Goal: Book appointment/travel/reservation

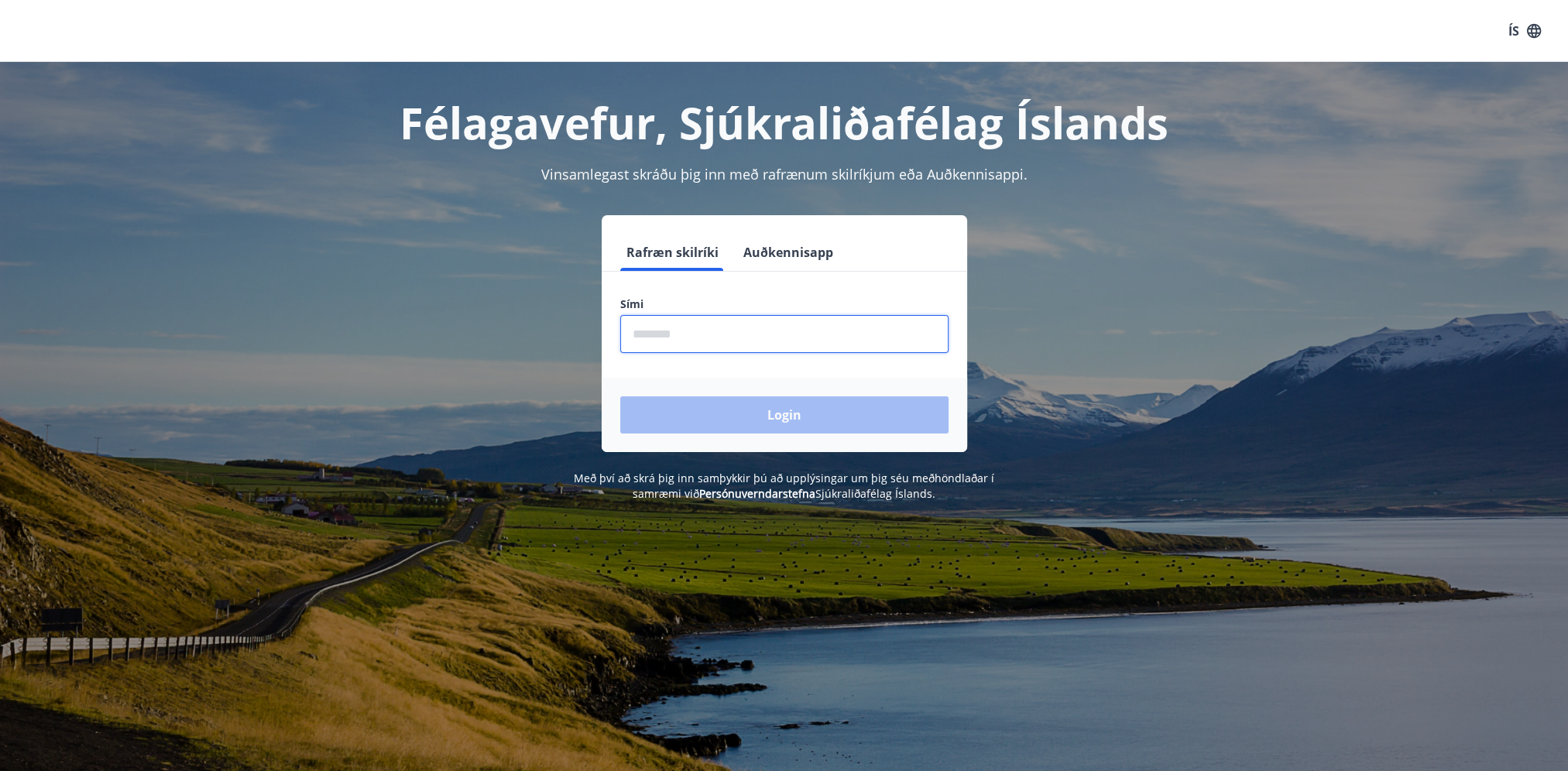
click at [761, 347] on input "phone" at bounding box center [784, 334] width 329 height 38
type input "********"
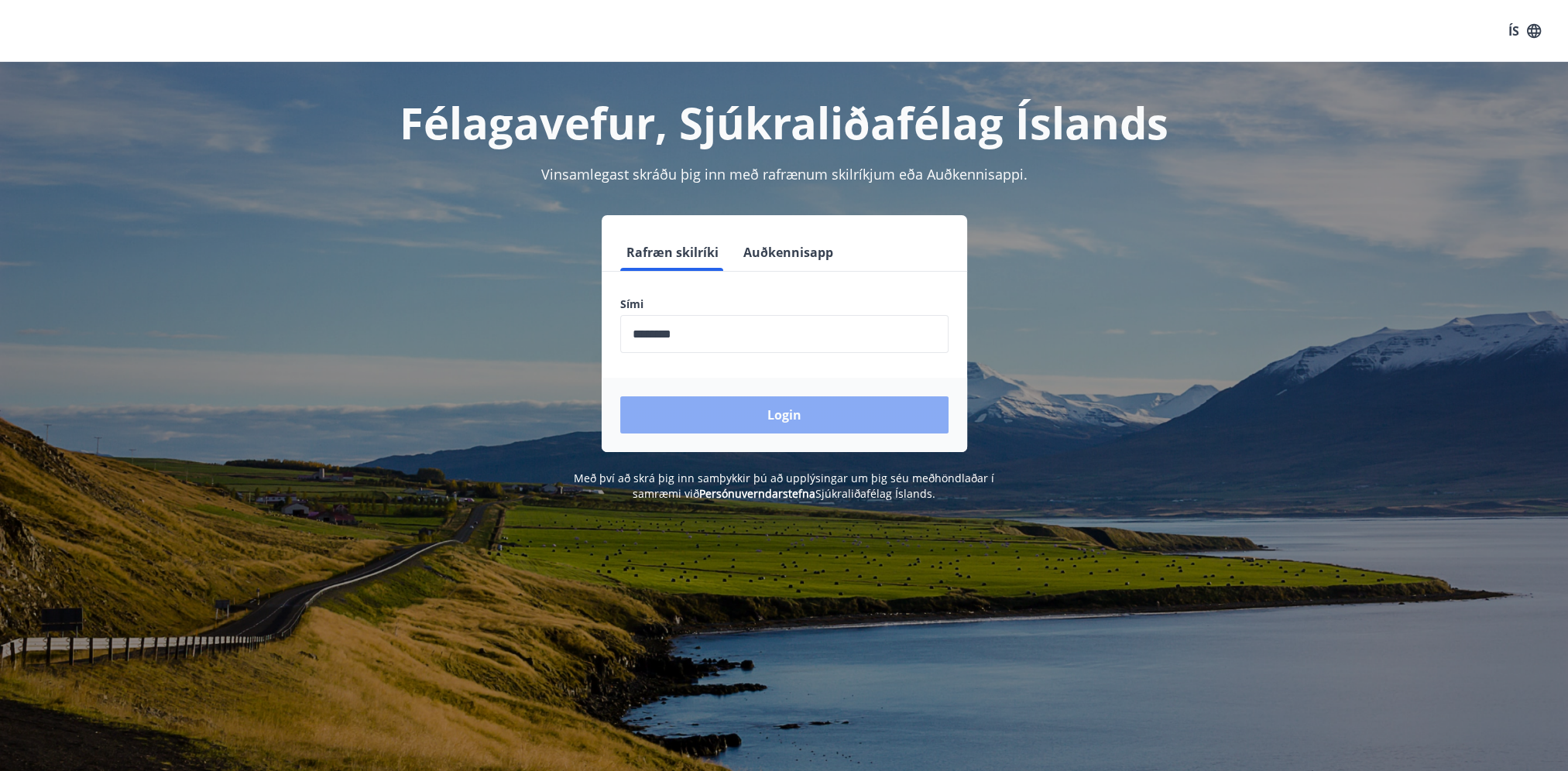
click at [805, 411] on button "Login" at bounding box center [784, 414] width 329 height 37
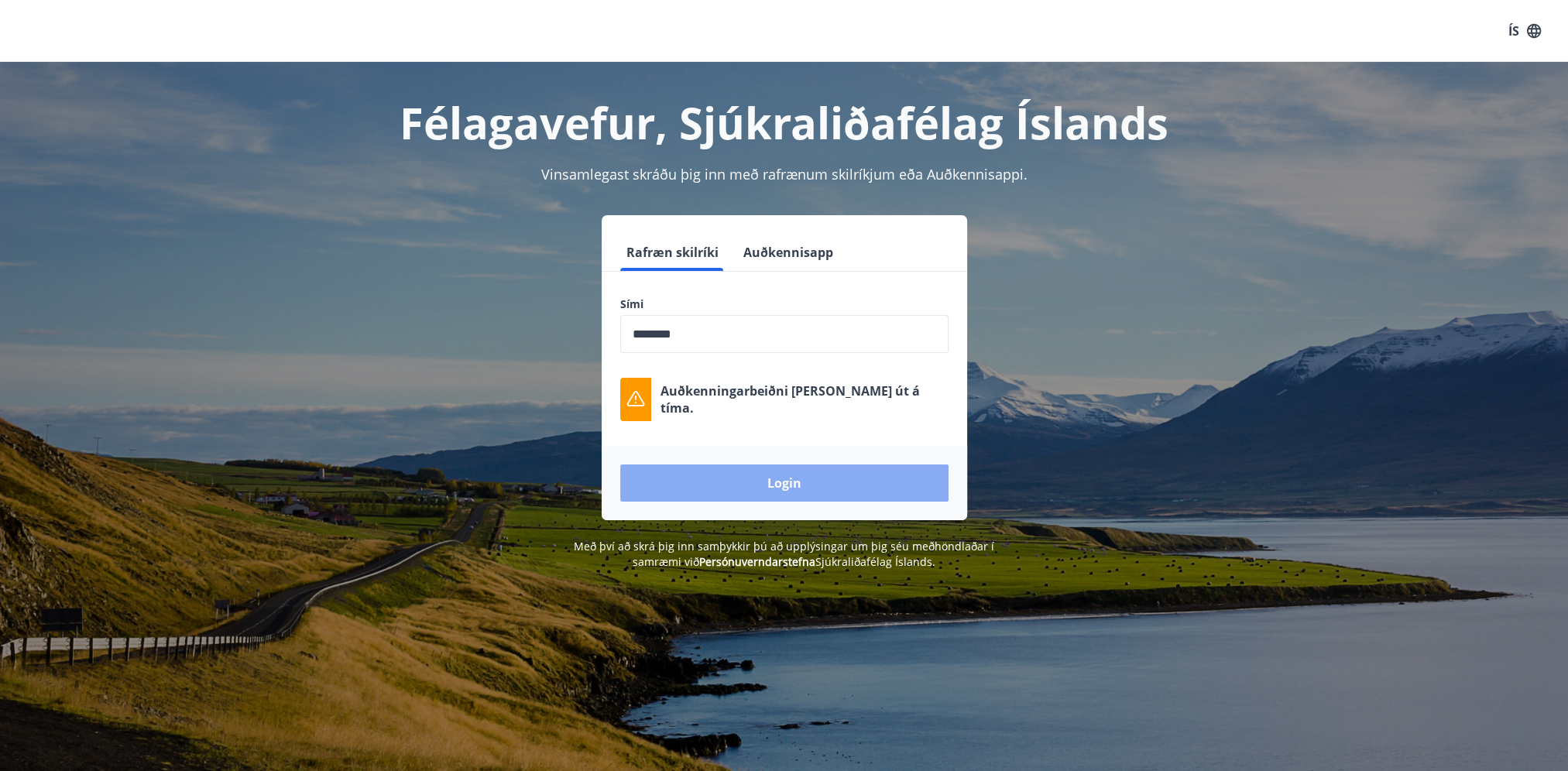
click at [802, 489] on button "Login" at bounding box center [784, 482] width 329 height 37
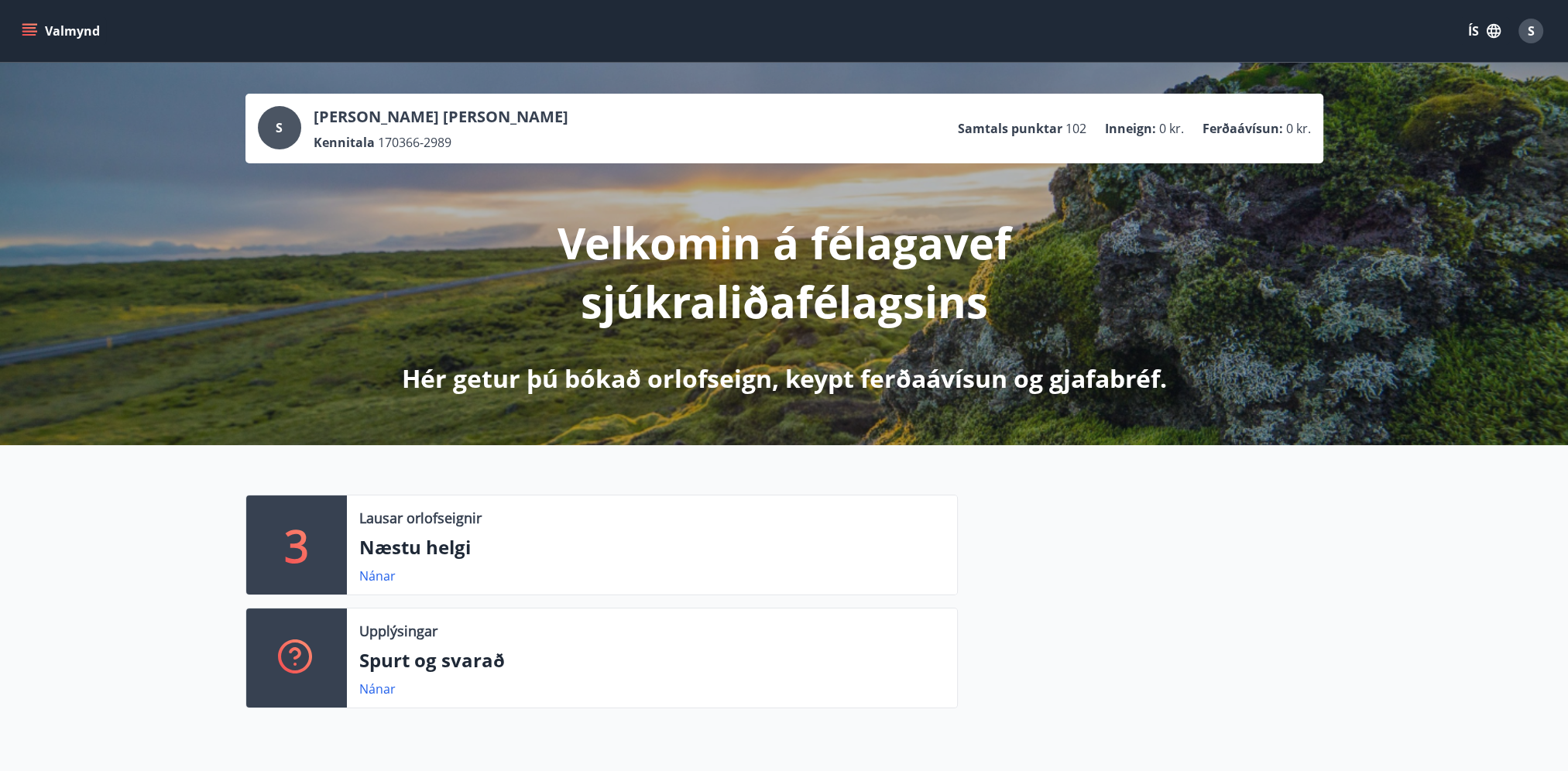
click at [56, 33] on button "Valmynd" at bounding box center [62, 31] width 88 height 28
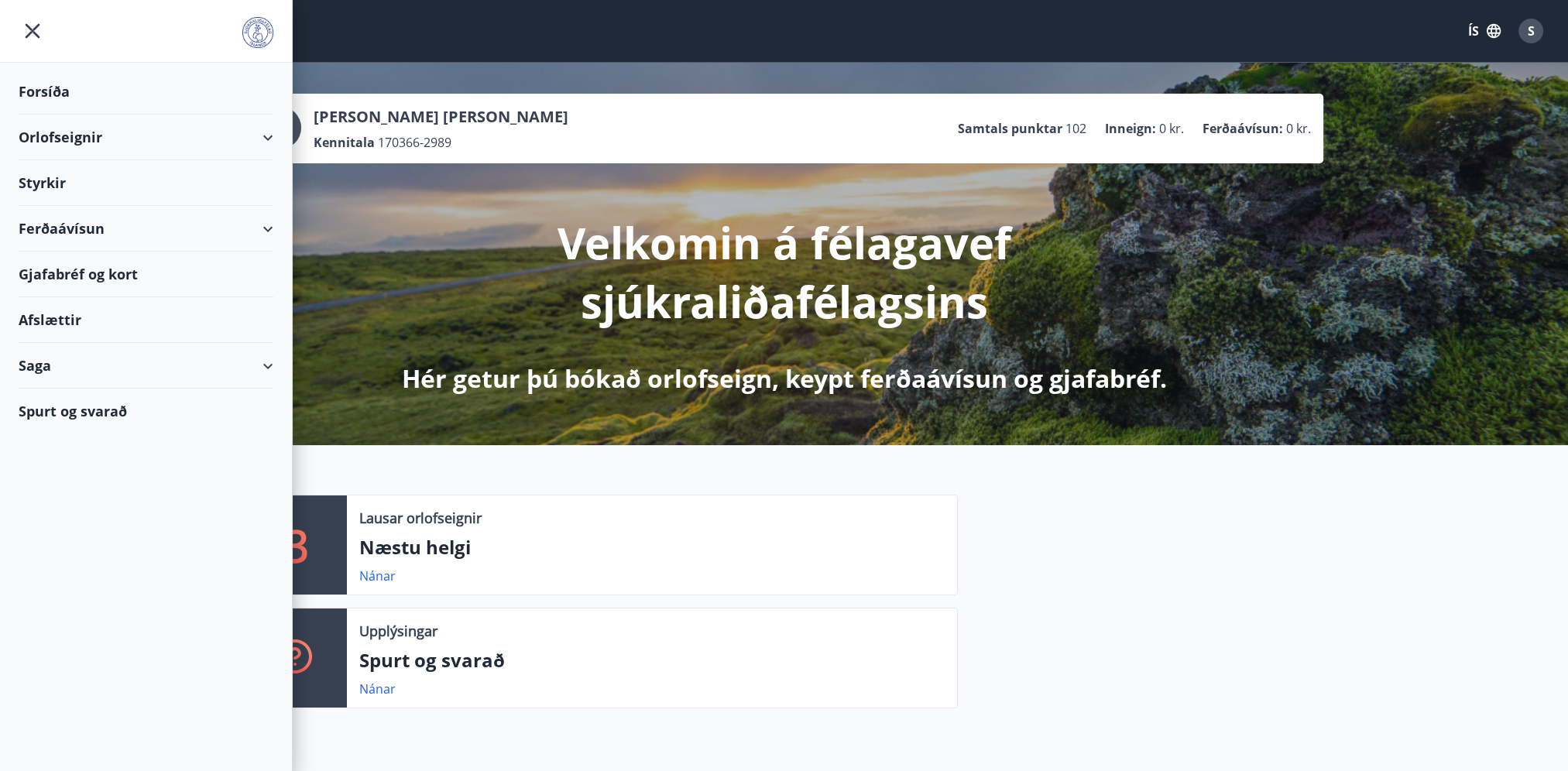
click at [60, 136] on div "Orlofseignir" at bounding box center [146, 137] width 255 height 45
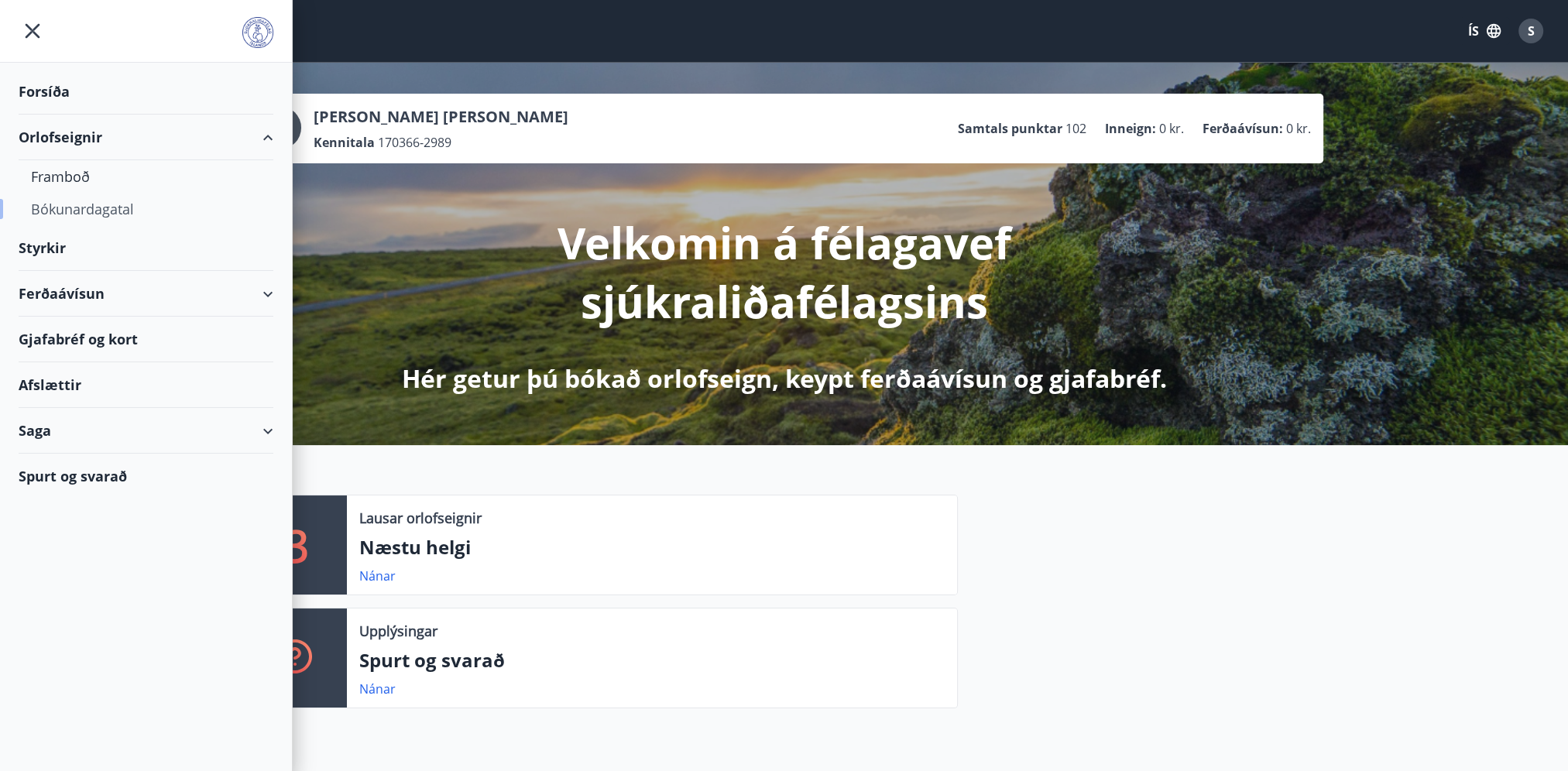
click at [89, 209] on div "Bókunardagatal" at bounding box center [146, 209] width 230 height 32
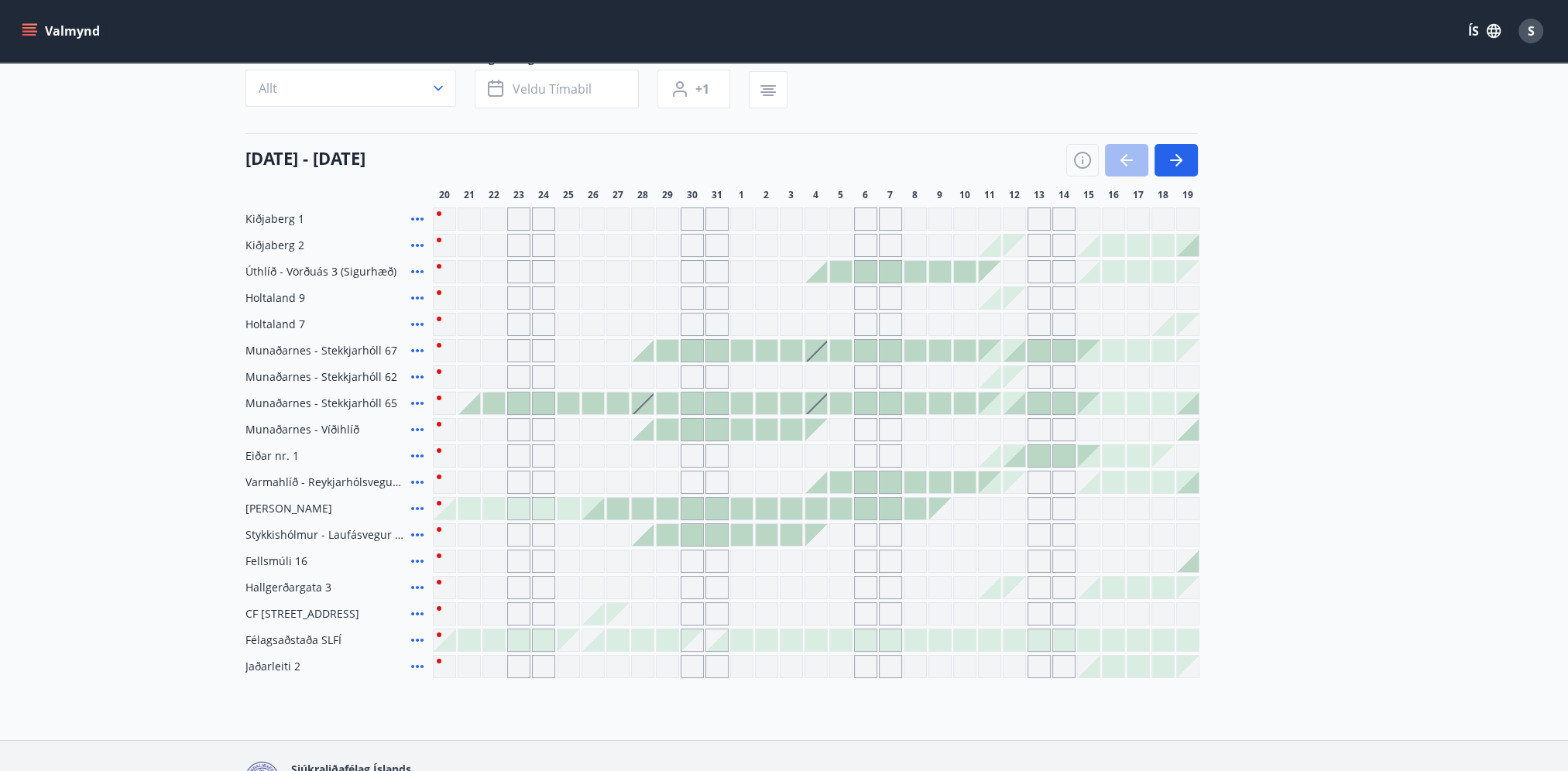
scroll to position [155, 0]
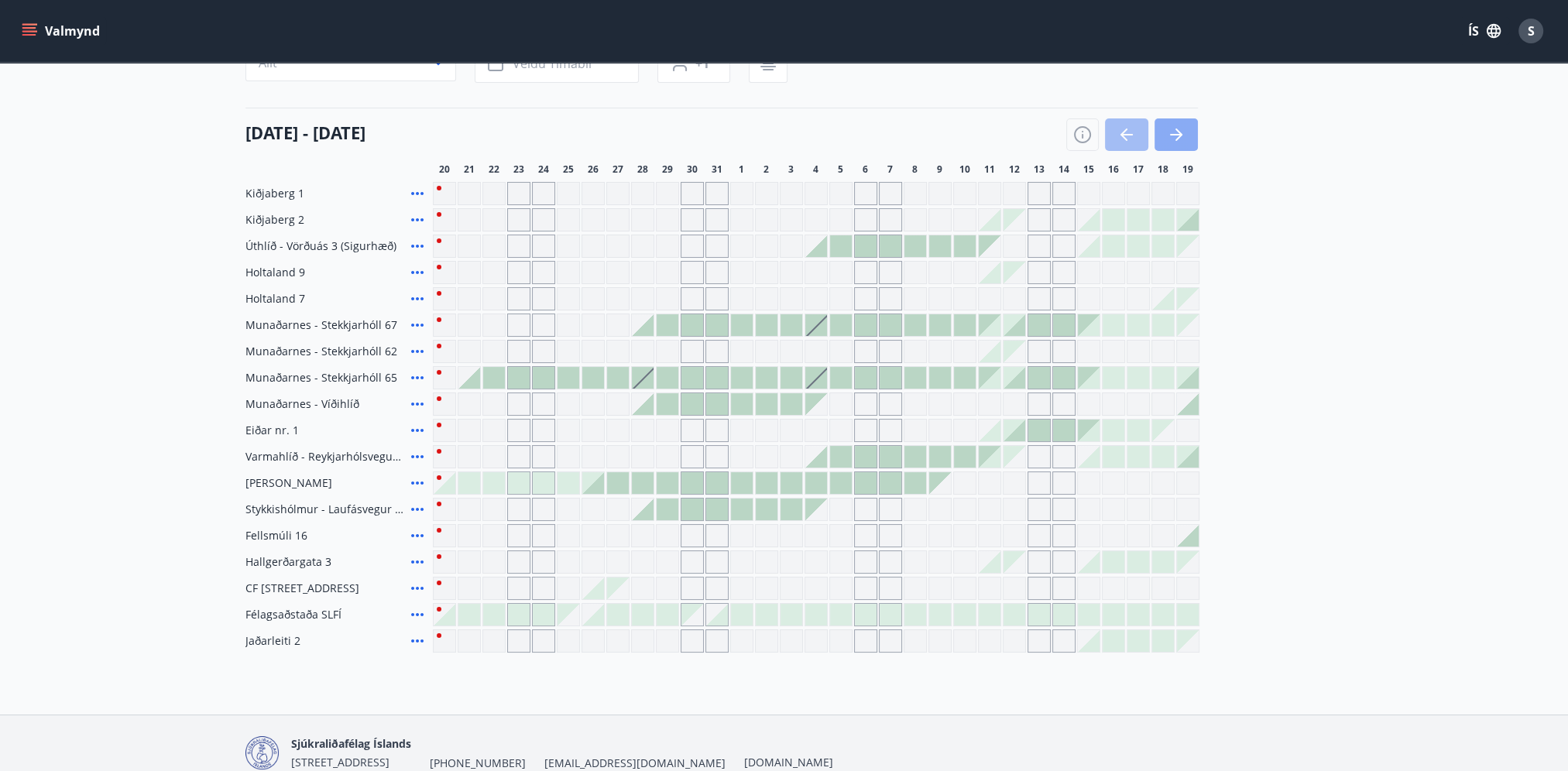
click at [1191, 134] on button "button" at bounding box center [1176, 135] width 43 height 32
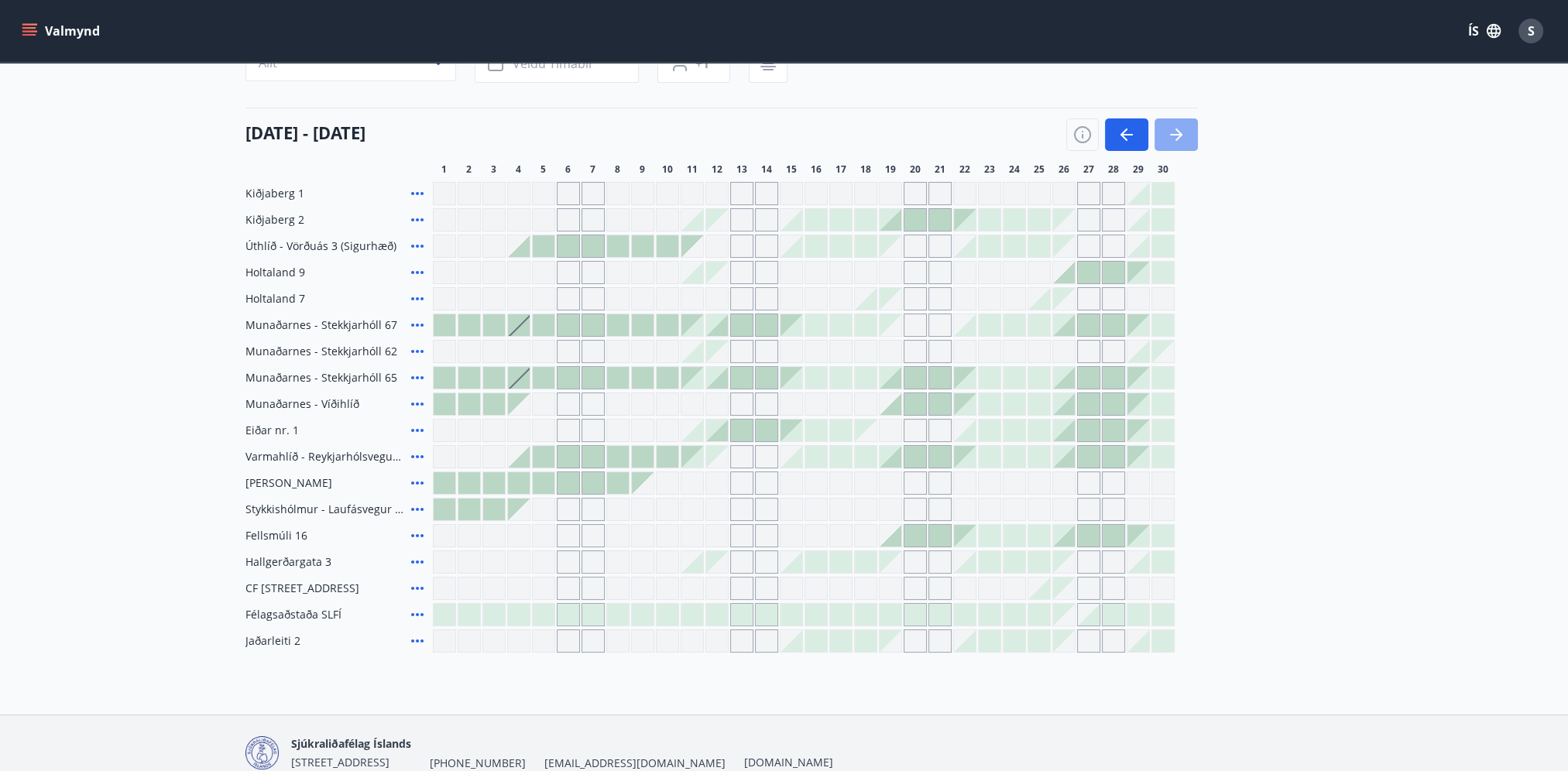
click at [1175, 140] on icon "button" at bounding box center [1178, 134] width 7 height 12
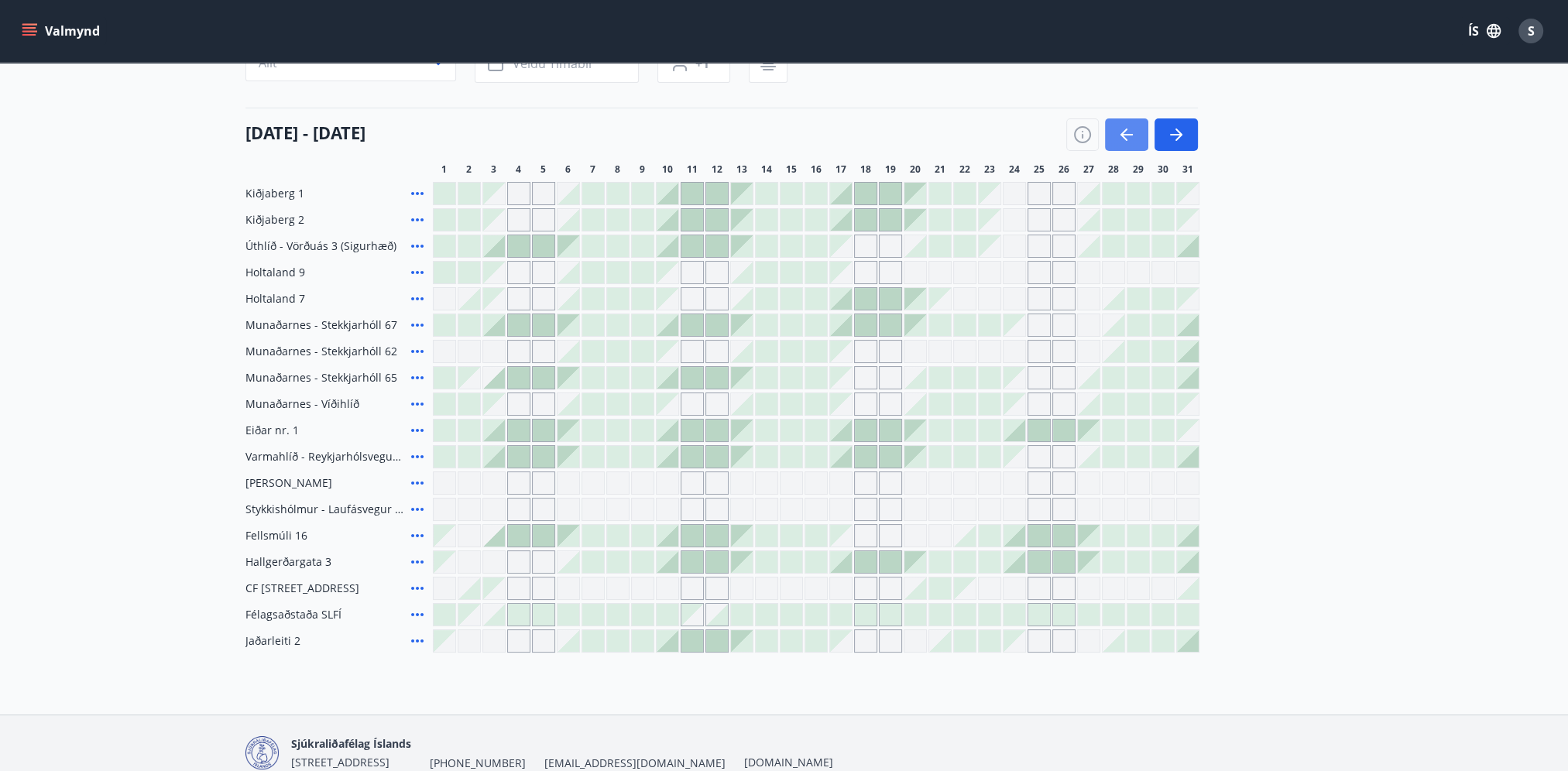
click at [1121, 131] on icon "button" at bounding box center [1127, 135] width 19 height 19
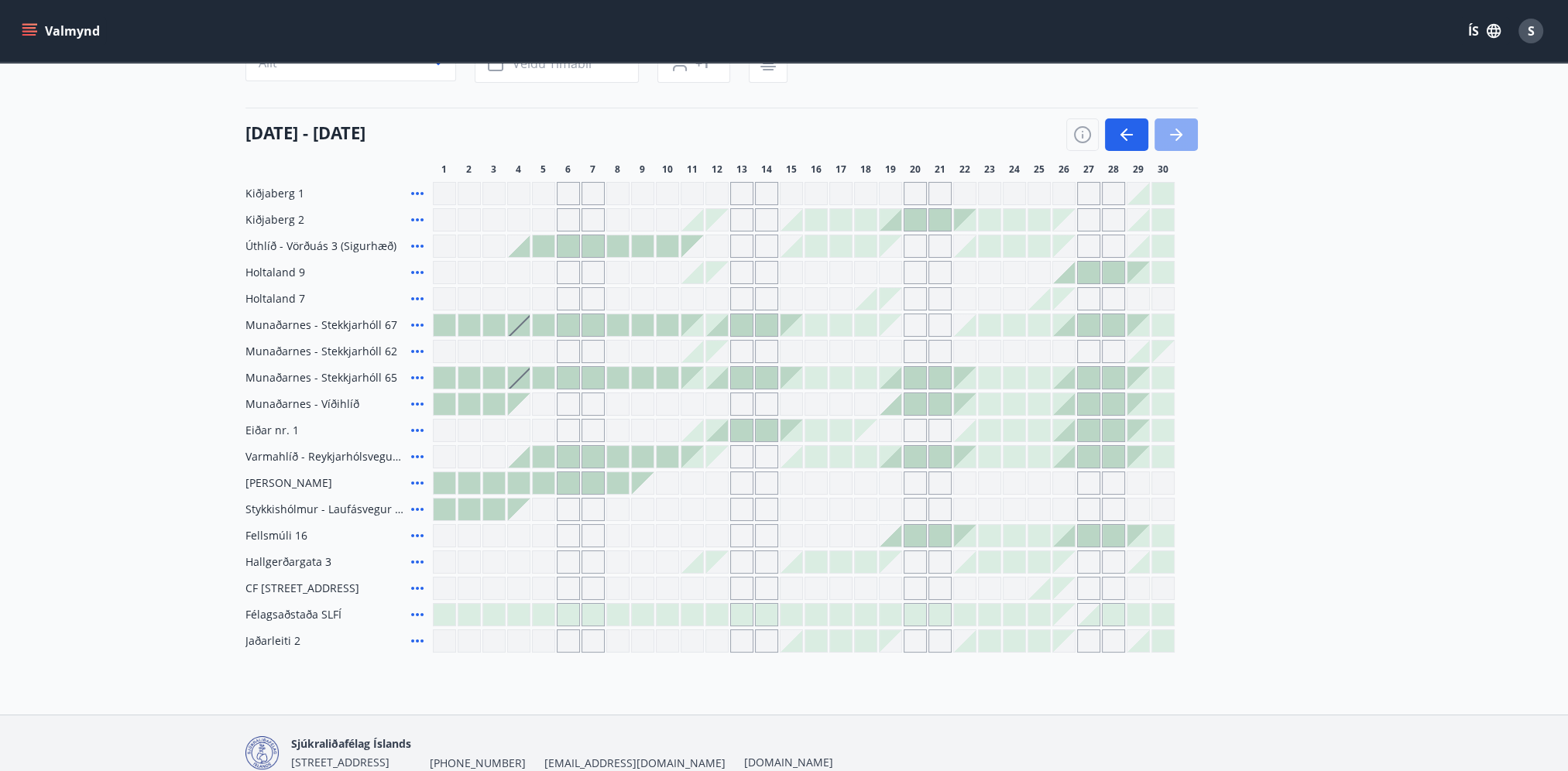
click at [1173, 134] on icon "button" at bounding box center [1176, 135] width 12 height 2
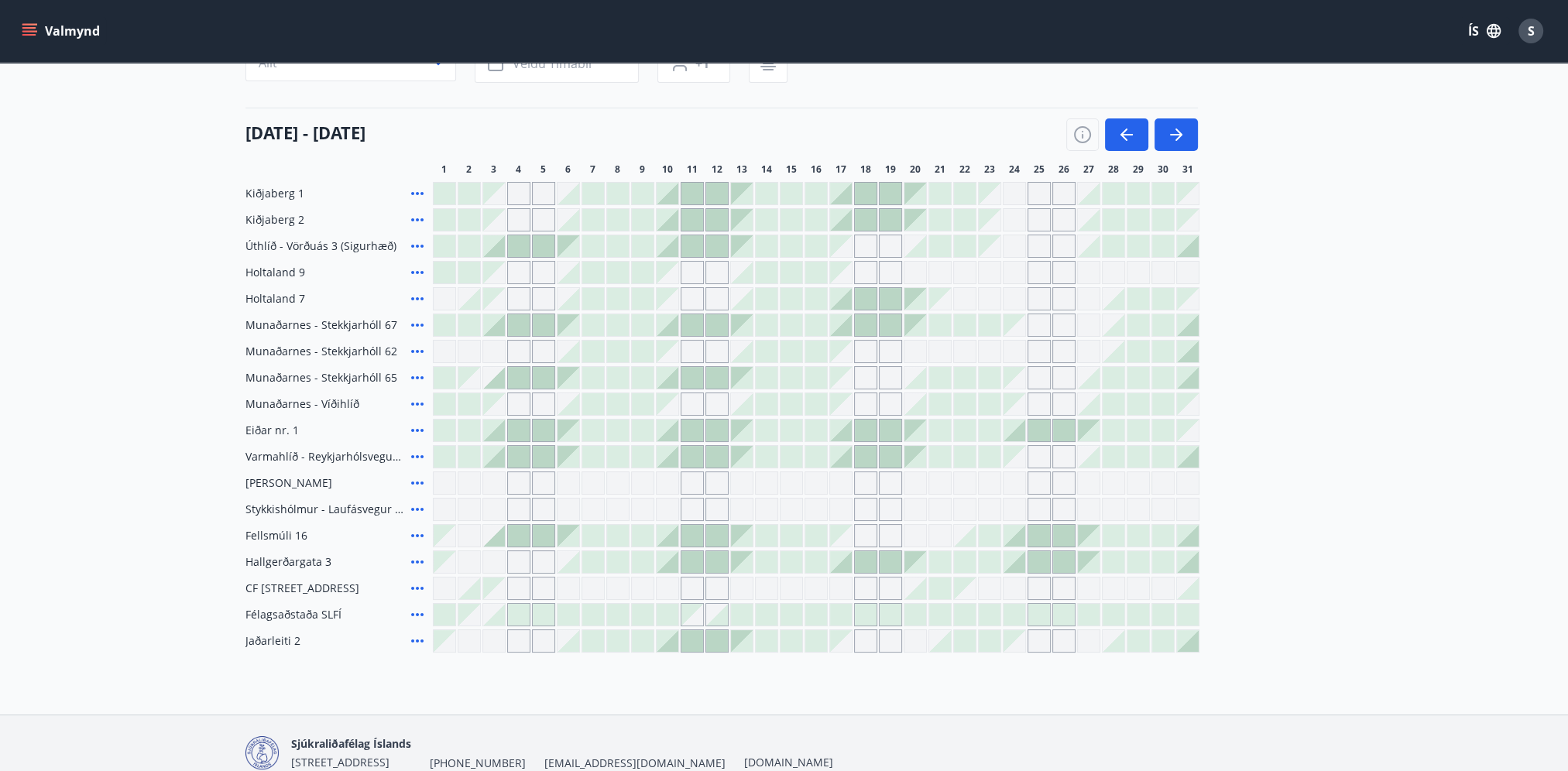
click at [1042, 610] on div at bounding box center [1038, 614] width 22 height 22
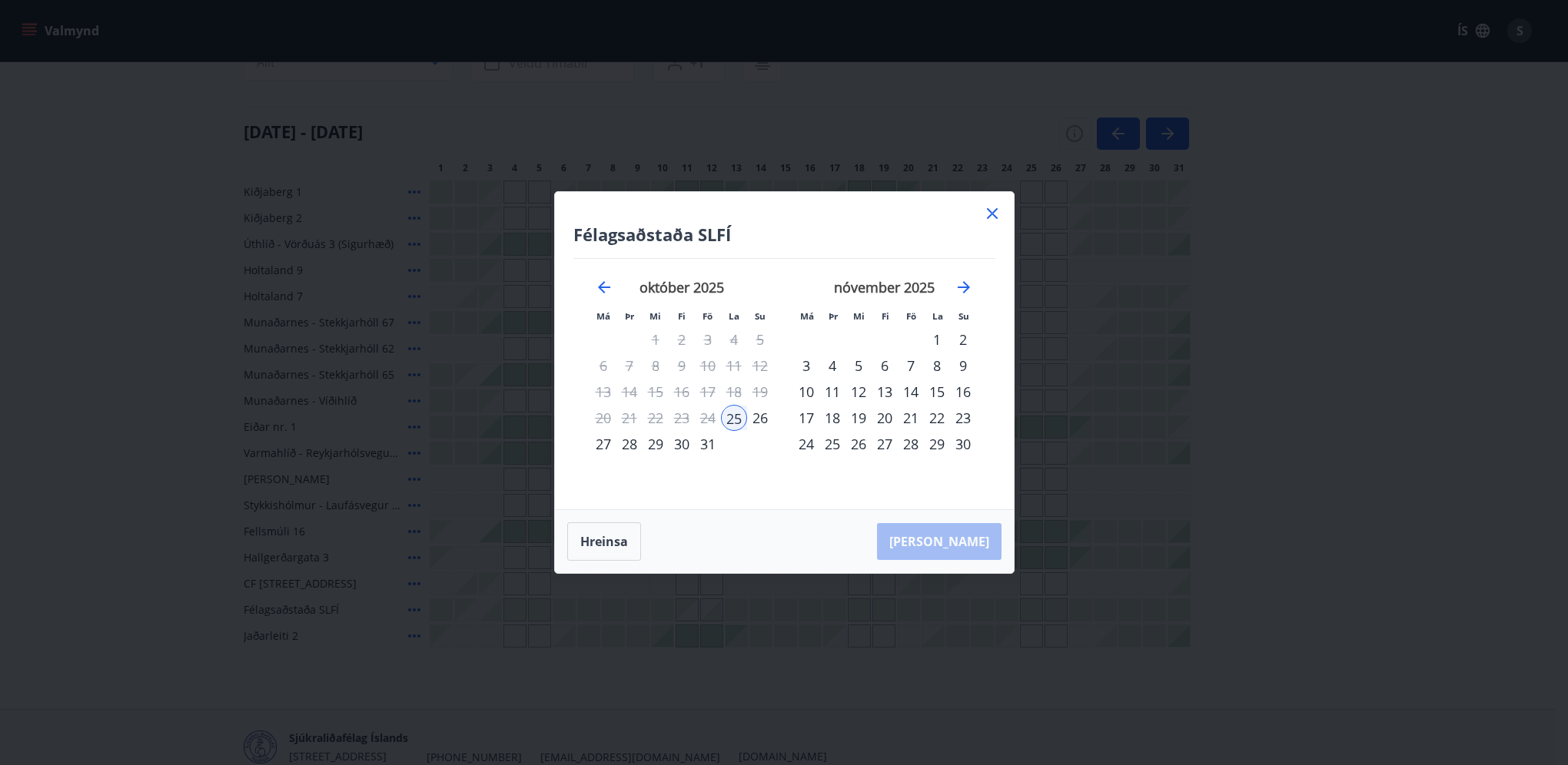
click at [736, 417] on div "25" at bounding box center [733, 418] width 26 height 26
click at [975, 543] on div "[PERSON_NAME]" at bounding box center [784, 541] width 459 height 63
click at [763, 417] on div "26" at bounding box center [760, 418] width 26 height 26
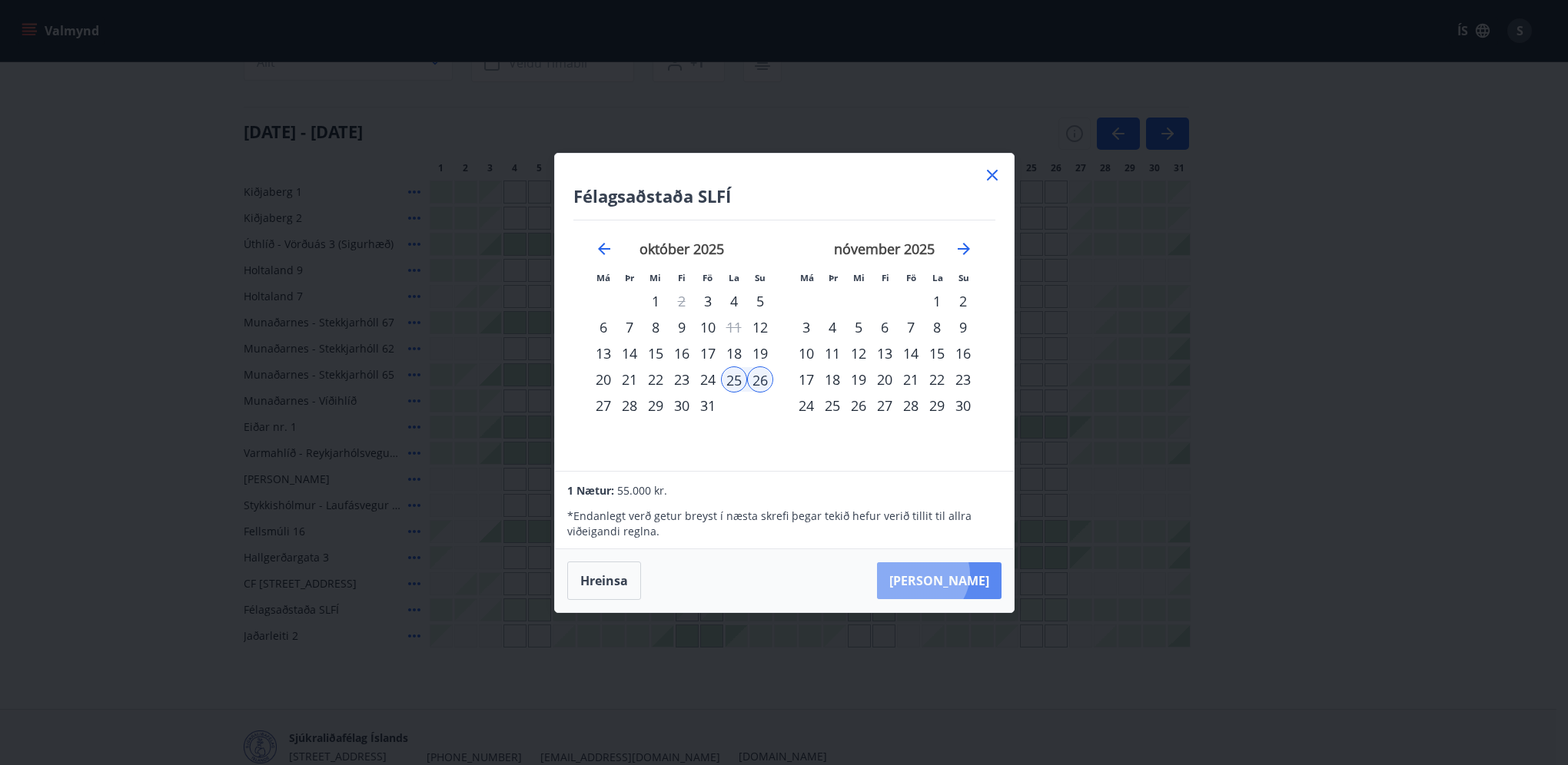
click at [969, 574] on button "[PERSON_NAME]" at bounding box center [939, 580] width 125 height 37
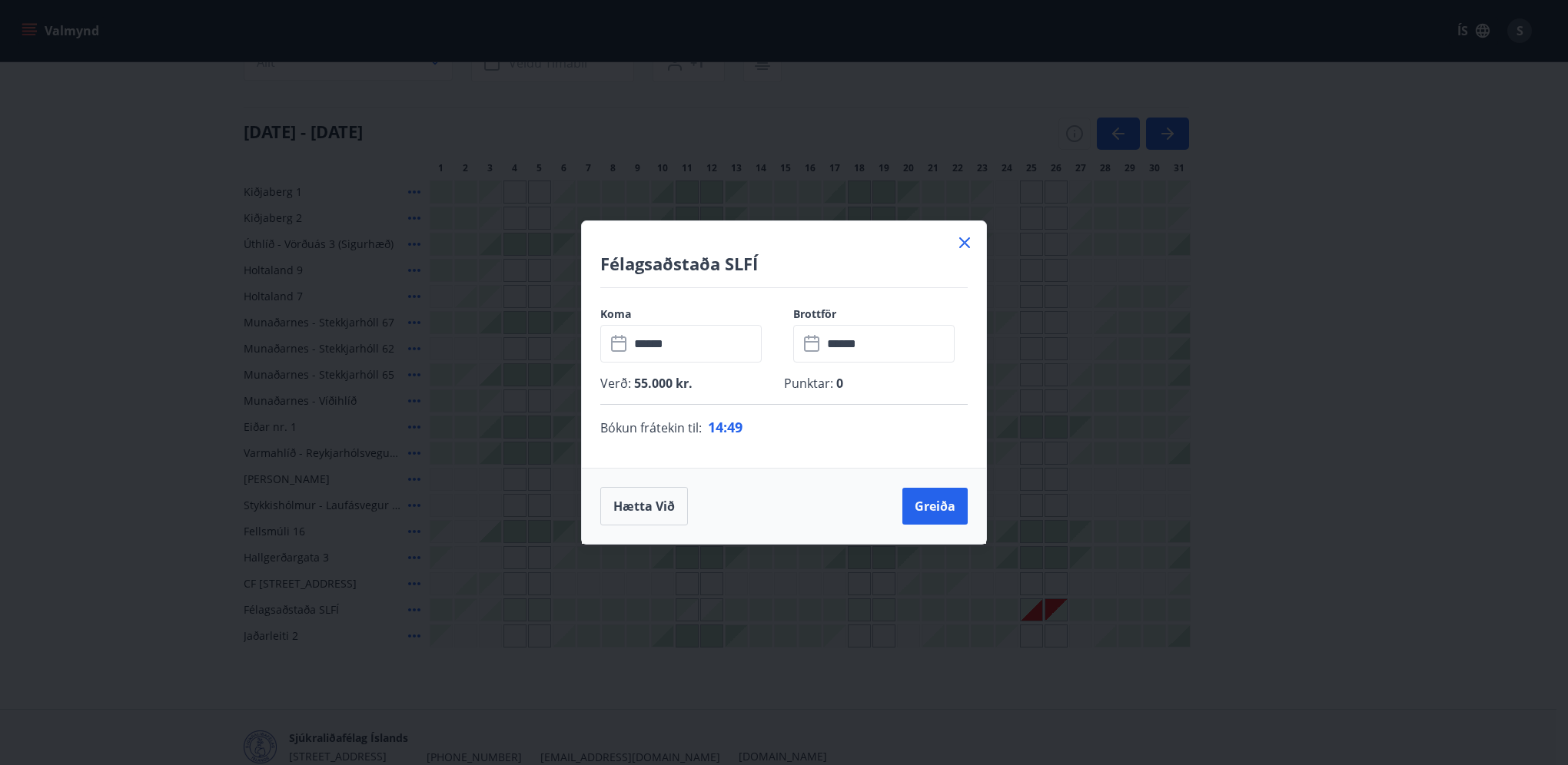
click at [965, 240] on icon at bounding box center [965, 243] width 19 height 19
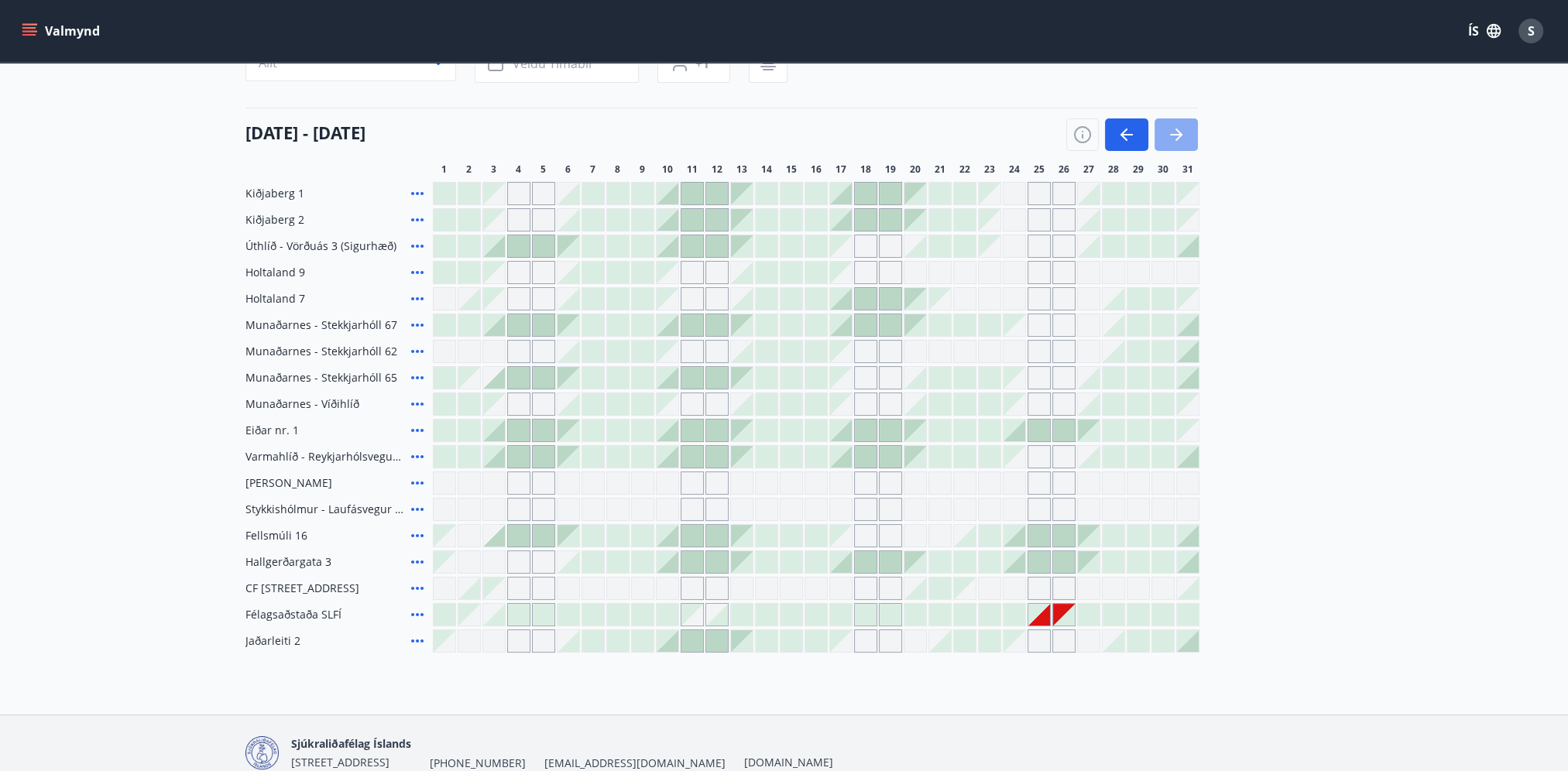
click at [1174, 126] on icon "button" at bounding box center [1176, 135] width 19 height 19
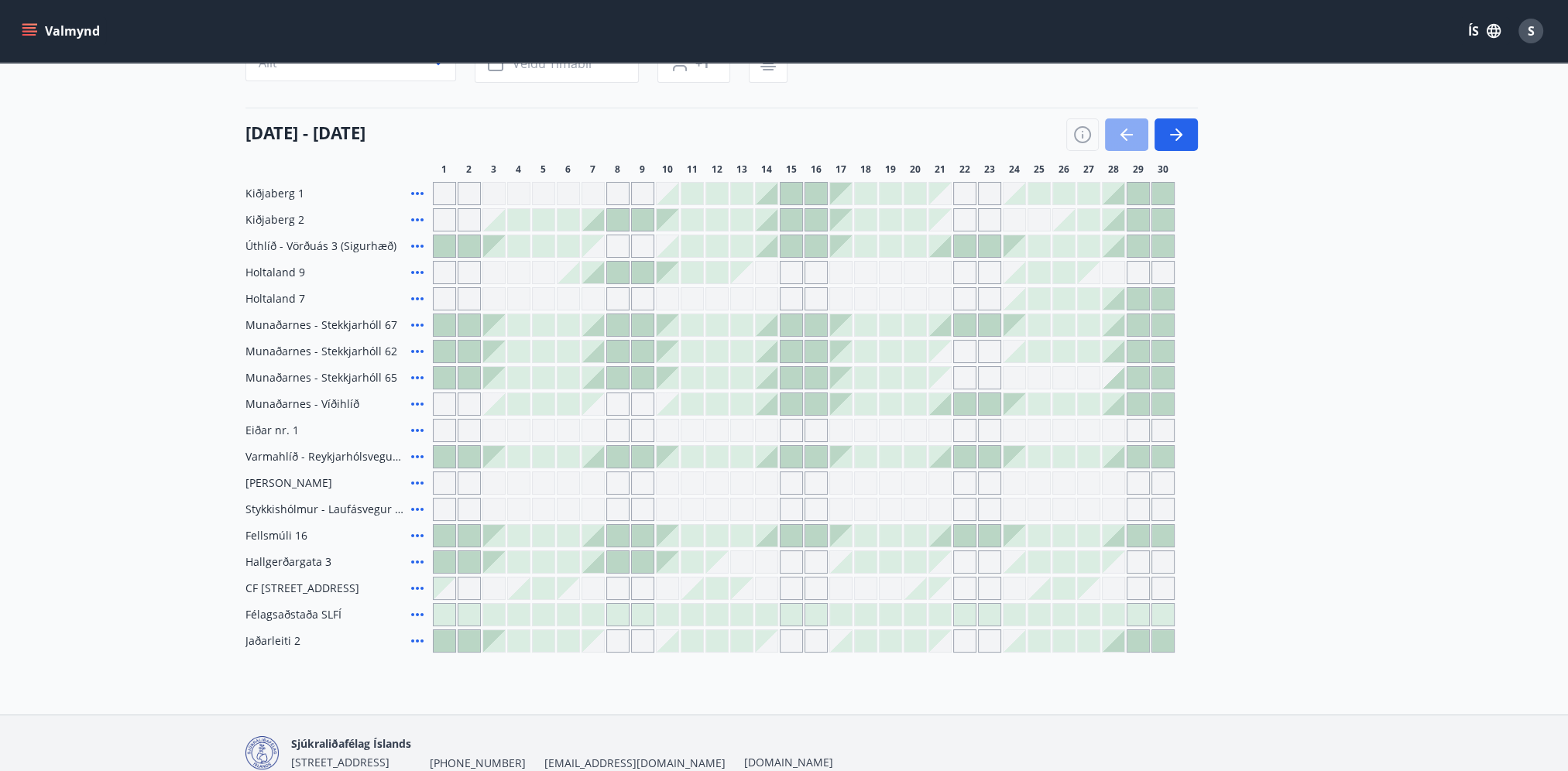
click at [1127, 133] on icon "button" at bounding box center [1127, 135] width 19 height 19
